Goal: Information Seeking & Learning: Learn about a topic

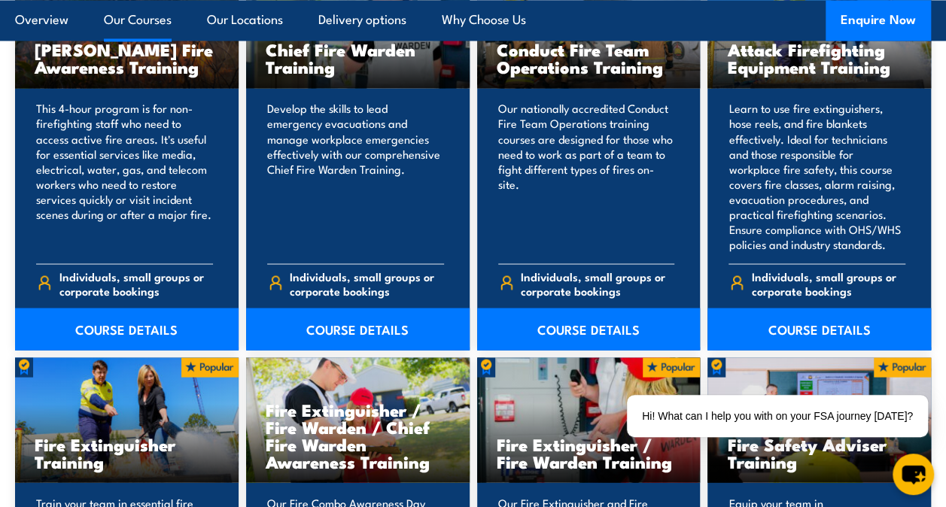
scroll to position [1355, 0]
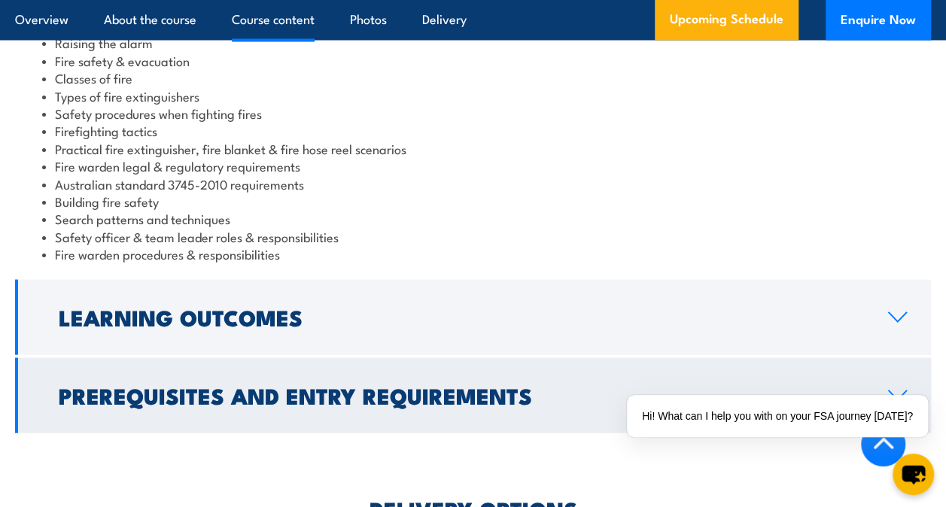
scroll to position [1430, 0]
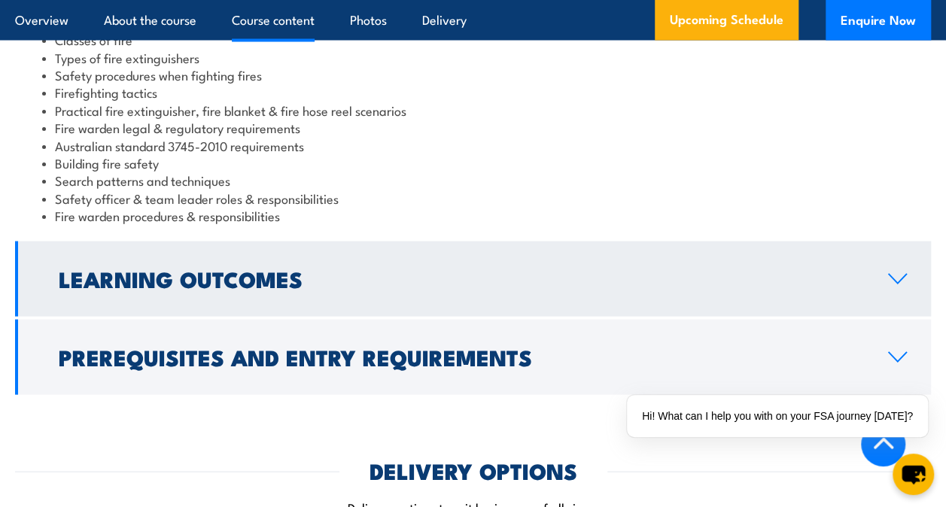
click at [900, 273] on icon at bounding box center [897, 279] width 20 height 12
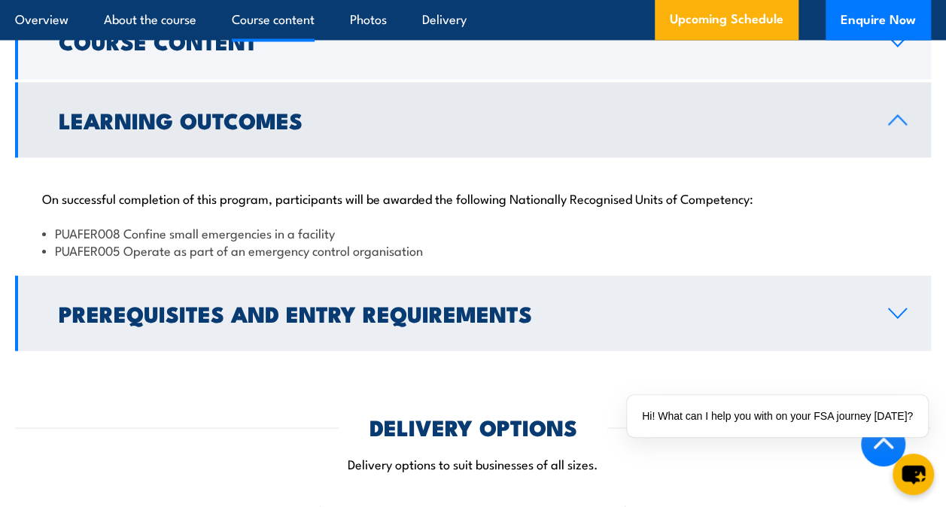
scroll to position [1337, 0]
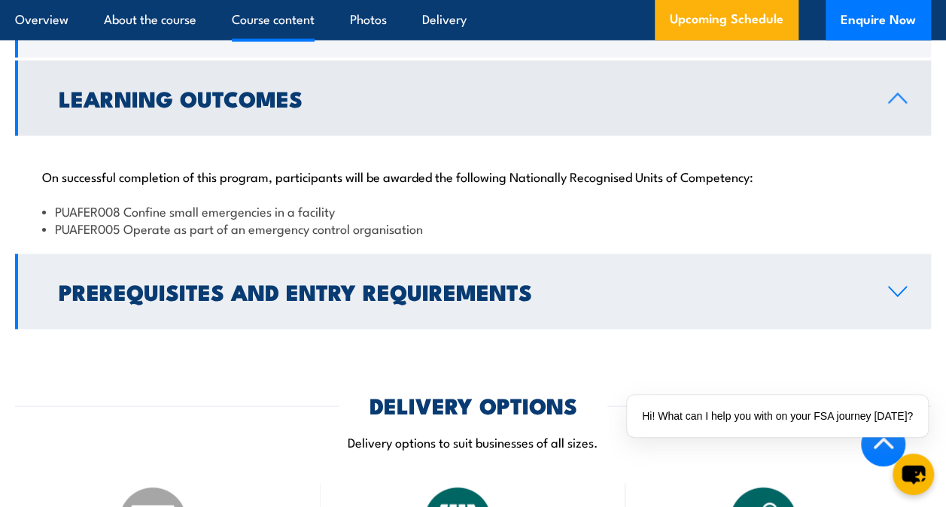
click at [897, 265] on link "Prerequisites and Entry Requirements" at bounding box center [473, 291] width 916 height 75
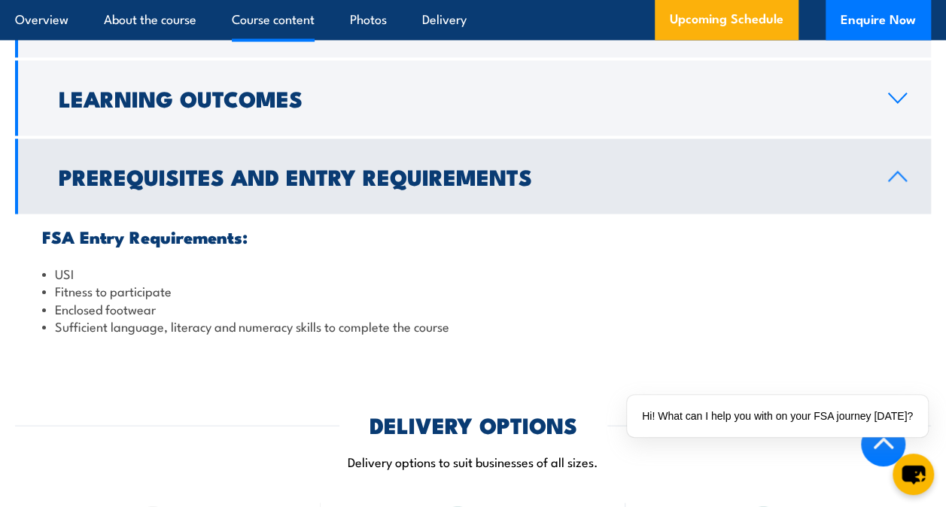
click at [902, 170] on icon at bounding box center [897, 176] width 20 height 12
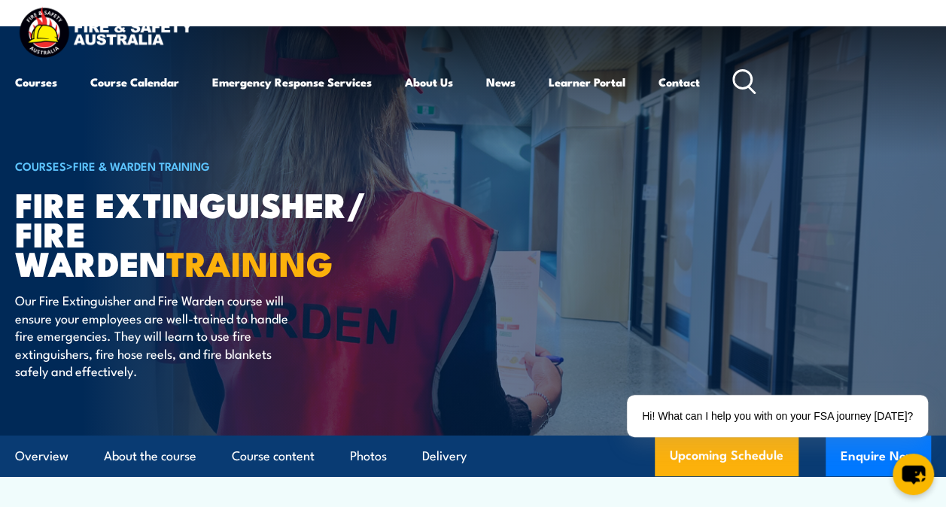
scroll to position [0, 0]
